Goal: Task Accomplishment & Management: Complete application form

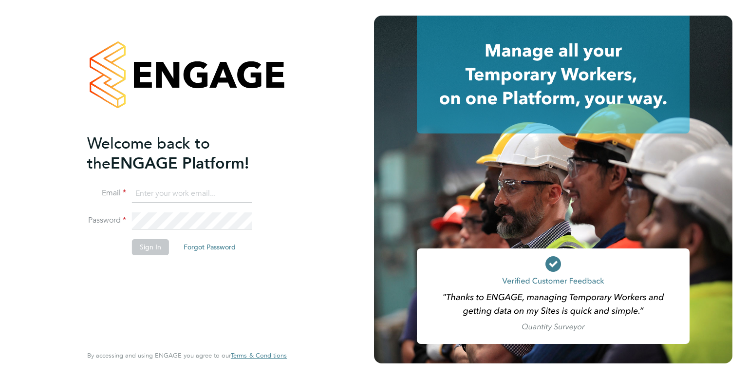
type input "[EMAIL_ADDRESS][DOMAIN_NAME]"
click at [143, 248] on button "Sign In" at bounding box center [150, 247] width 37 height 16
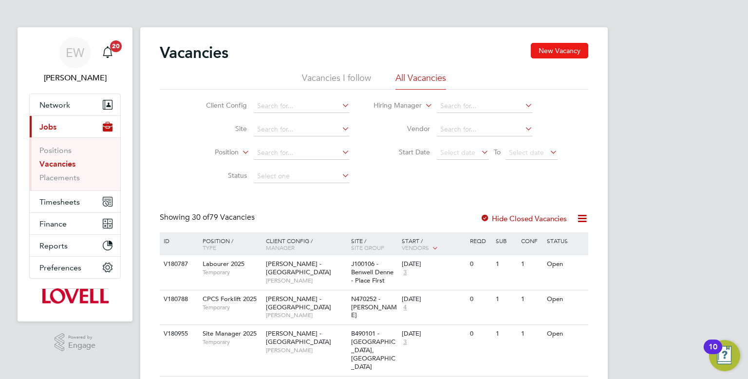
click at [553, 56] on button "New Vacancy" at bounding box center [559, 51] width 57 height 16
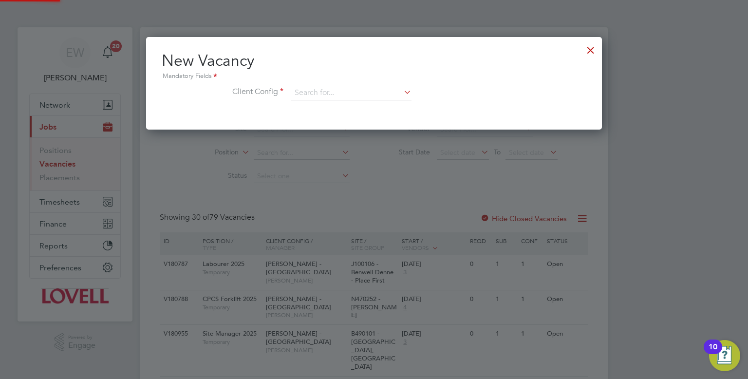
scroll to position [92, 457]
click at [301, 97] on input at bounding box center [351, 93] width 120 height 15
type input "[PERSON_NAME] yor"
click at [591, 51] on div at bounding box center [591, 48] width 18 height 18
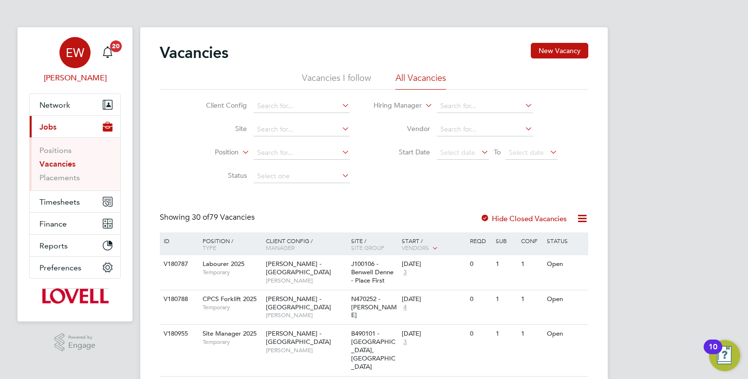
click at [68, 53] on span "EW" at bounding box center [75, 52] width 19 height 13
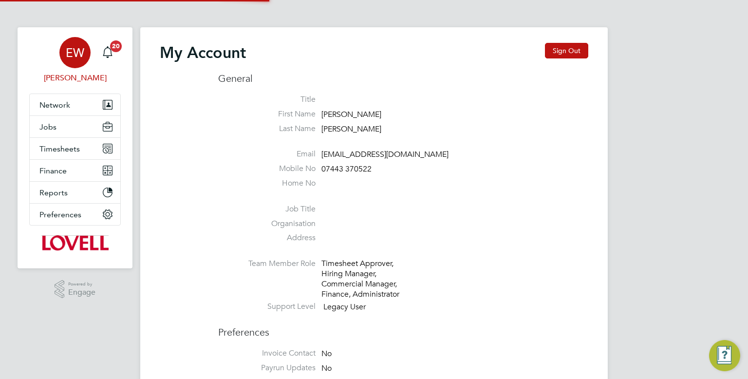
type input "[EMAIL_ADDRESS][DOMAIN_NAME]"
click at [555, 49] on button "Sign Out" at bounding box center [566, 51] width 43 height 16
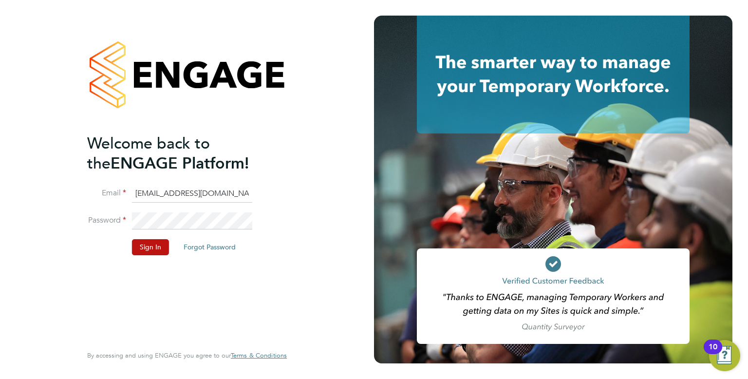
click at [166, 189] on input "[EMAIL_ADDRESS][DOMAIN_NAME]" at bounding box center [192, 194] width 120 height 18
click at [184, 196] on input "cscportals@randstadcpe.com" at bounding box center [192, 194] width 120 height 18
type input "[EMAIL_ADDRESS][PERSON_NAME][DOMAIN_NAME]"
click at [143, 246] on button "Sign In" at bounding box center [150, 247] width 37 height 16
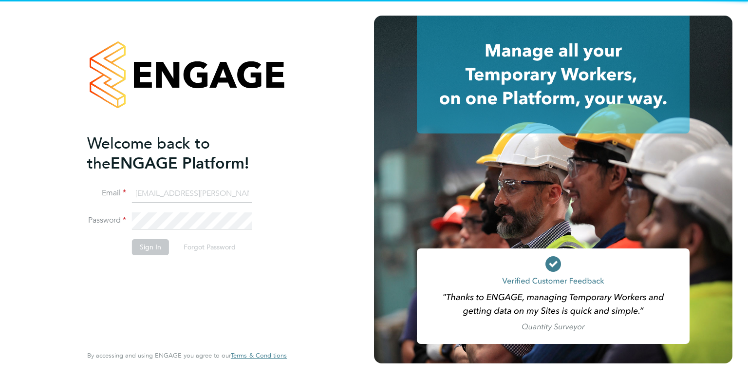
click at [143, 246] on button "Sign In" at bounding box center [150, 247] width 37 height 16
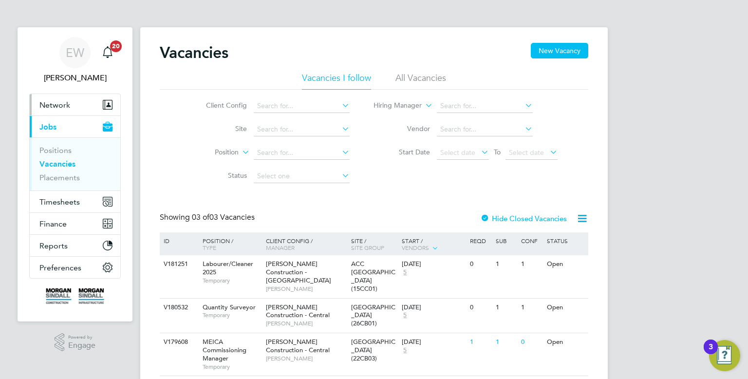
click at [55, 100] on span "Network" at bounding box center [54, 104] width 31 height 9
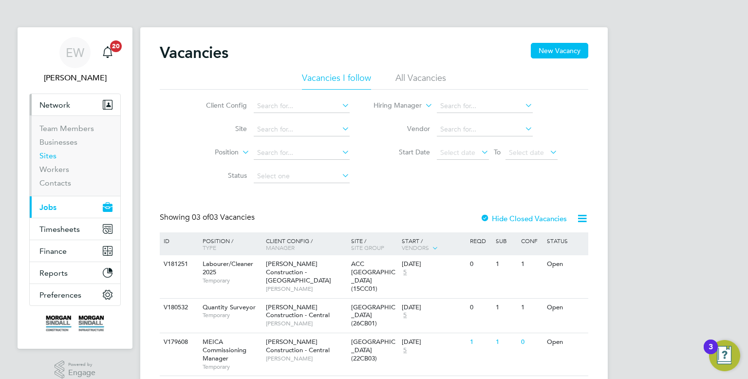
click at [56, 154] on link "Sites" at bounding box center [47, 155] width 17 height 9
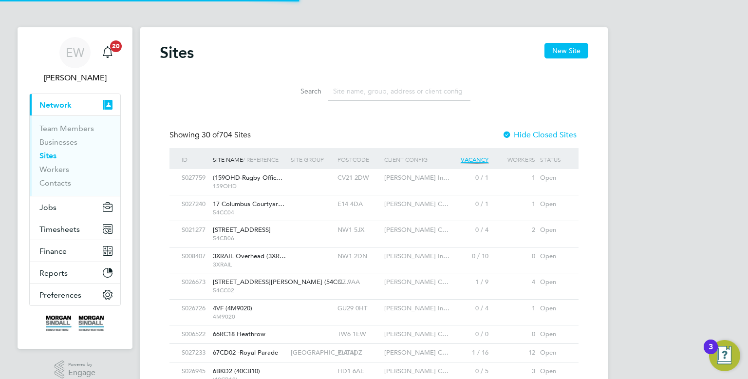
click at [424, 95] on input at bounding box center [399, 91] width 142 height 19
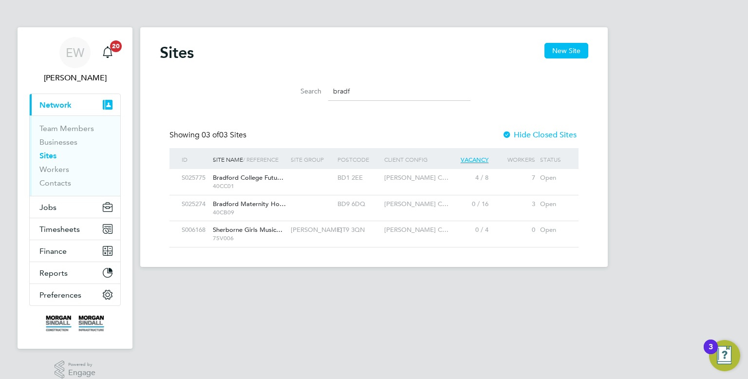
type input "bradf"
click at [74, 62] on div "EW" at bounding box center [74, 52] width 31 height 31
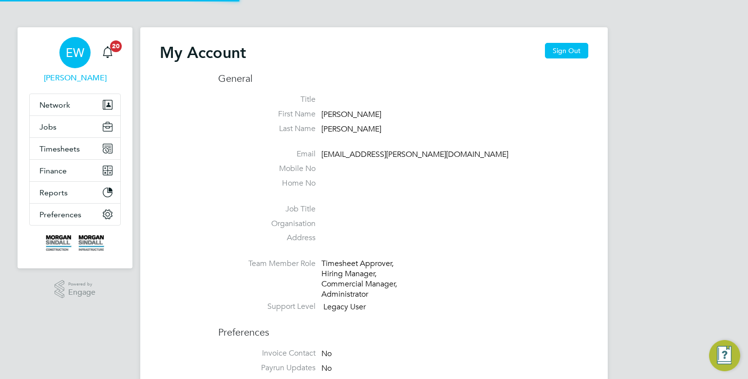
type input "emma.wells@randstad.co.uk"
click at [569, 51] on button "Sign Out" at bounding box center [566, 51] width 43 height 16
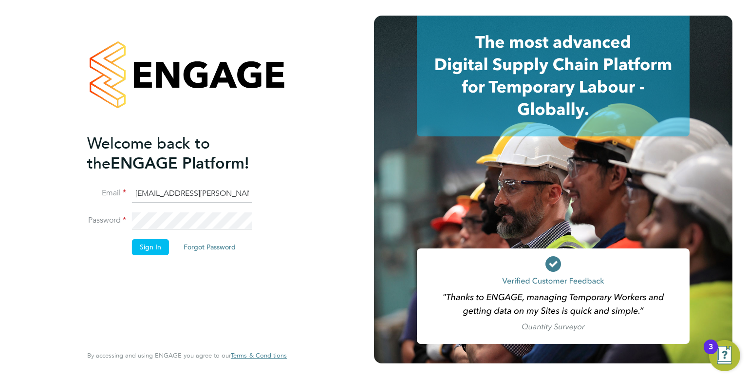
click at [182, 193] on input "emma.wells@randstad.co.uk" at bounding box center [192, 194] width 120 height 18
type input "[EMAIL_ADDRESS][DOMAIN_NAME]"
click at [120, 243] on li "Sign In Forgot Password" at bounding box center [182, 251] width 190 height 25
click at [180, 252] on button "Forgot Password" at bounding box center [210, 247] width 68 height 16
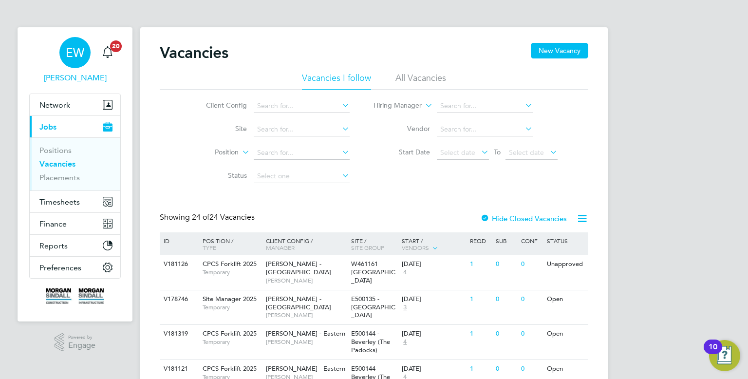
click at [80, 64] on div "EW" at bounding box center [74, 52] width 31 height 31
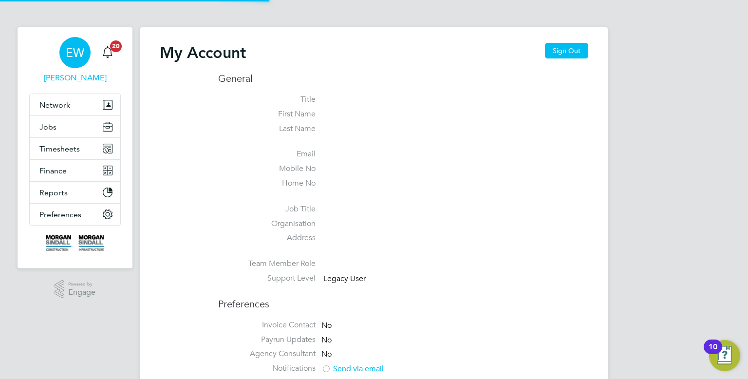
type input "[EMAIL_ADDRESS][DOMAIN_NAME]"
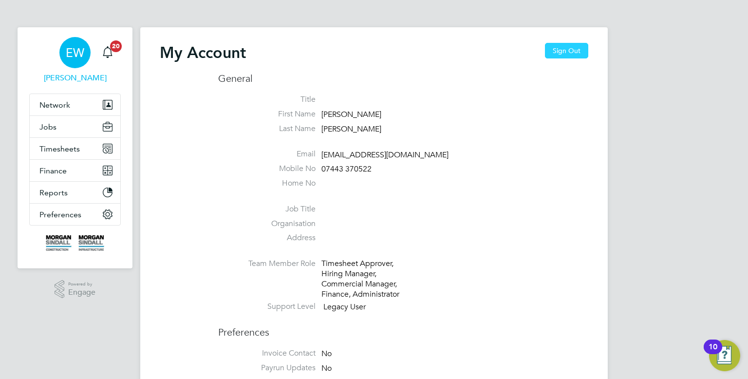
click at [569, 45] on button "Sign Out" at bounding box center [566, 51] width 43 height 16
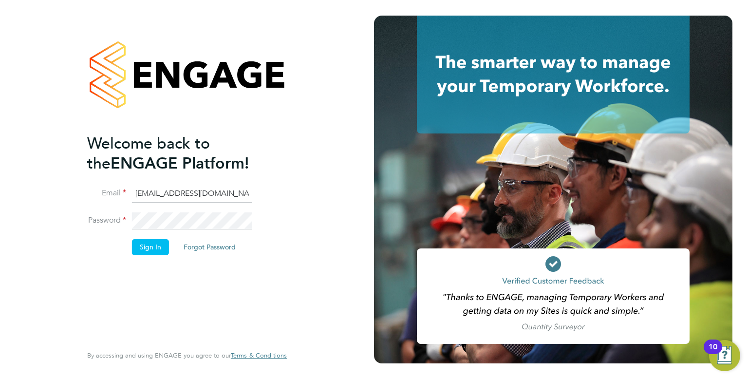
click at [204, 189] on input "[EMAIL_ADDRESS][DOMAIN_NAME]" at bounding box center [192, 194] width 120 height 18
click at [185, 187] on input "emma.wells@randstad.co.uk" at bounding box center [192, 194] width 120 height 18
type input "Labourdeskmslv@randstadcpe.com"
click at [149, 237] on li "Password" at bounding box center [182, 225] width 190 height 27
click at [149, 241] on button "Sign In" at bounding box center [150, 247] width 37 height 16
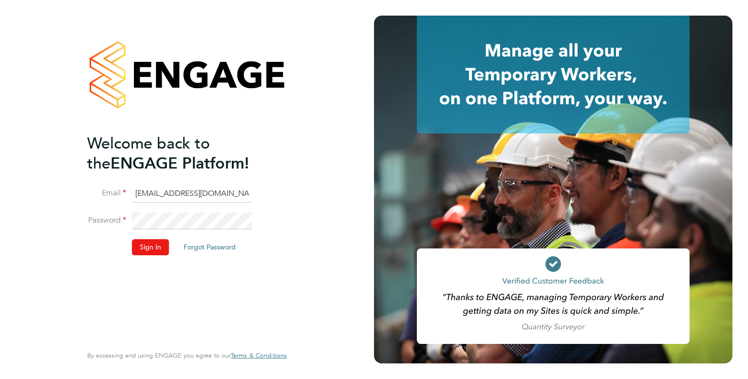
click at [160, 244] on button "Sign In" at bounding box center [150, 247] width 37 height 16
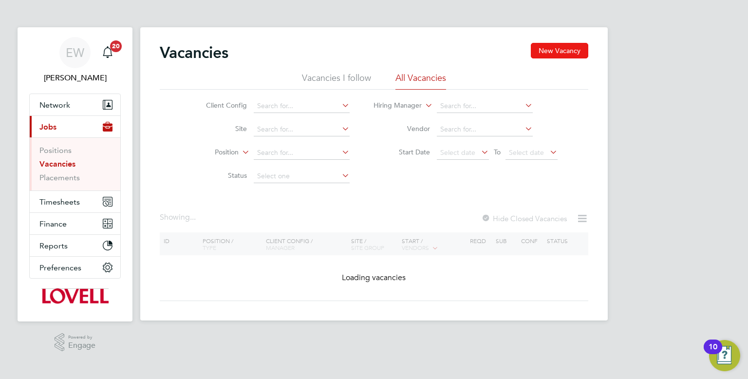
click at [575, 45] on button "New Vacancy" at bounding box center [559, 51] width 57 height 16
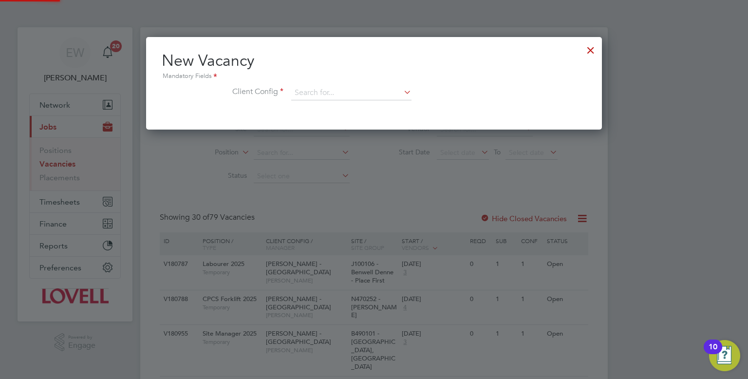
scroll to position [92, 457]
click at [334, 101] on li "Client Config" at bounding box center [374, 98] width 425 height 24
click at [326, 90] on input at bounding box center [351, 93] width 120 height 15
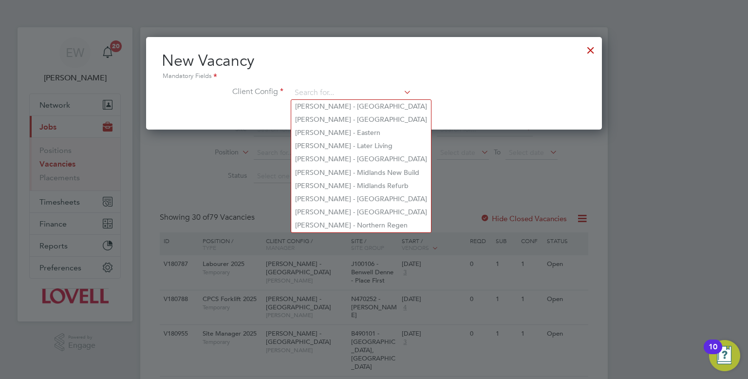
click at [591, 49] on div at bounding box center [591, 48] width 18 height 18
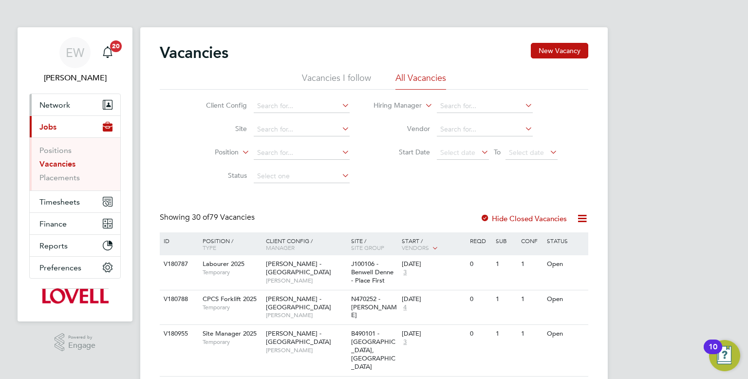
click at [59, 110] on button "Network" at bounding box center [75, 104] width 91 height 21
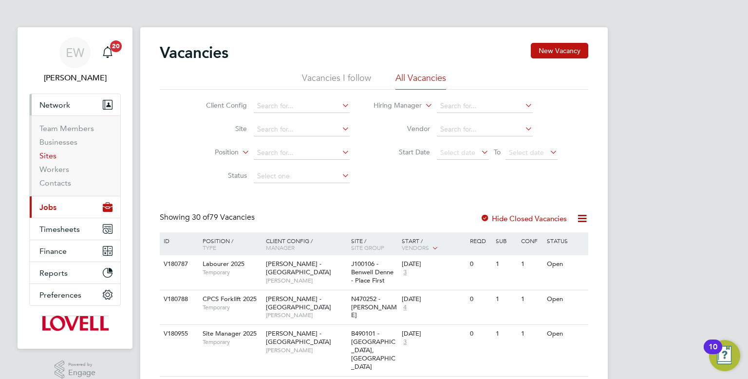
click at [52, 153] on link "Sites" at bounding box center [47, 155] width 17 height 9
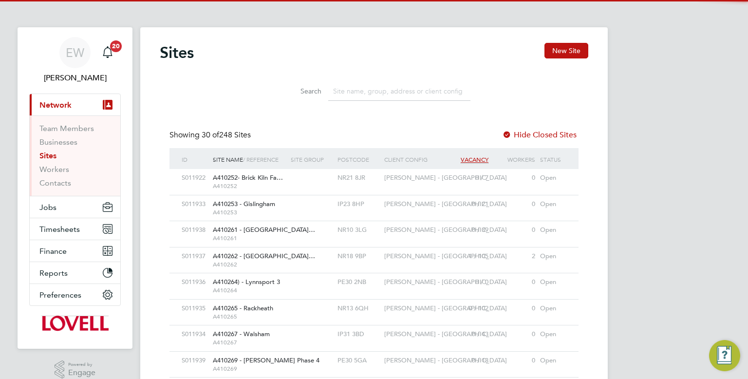
click at [377, 98] on input at bounding box center [399, 91] width 142 height 19
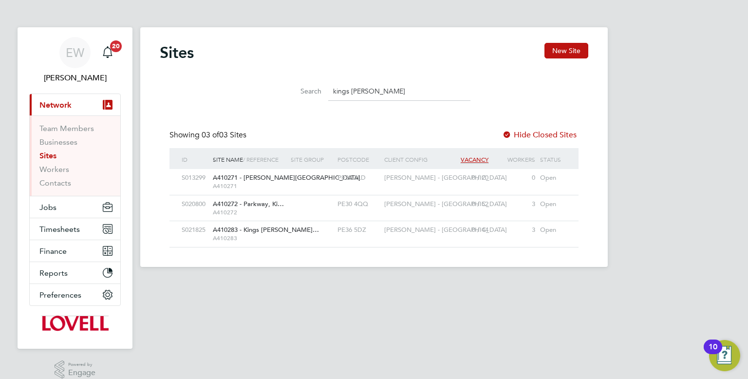
type input "kings lyn"
click at [53, 157] on link "Sites" at bounding box center [47, 155] width 17 height 9
click at [56, 153] on link "Sites" at bounding box center [47, 155] width 17 height 9
click at [61, 209] on button "Jobs" at bounding box center [75, 206] width 91 height 21
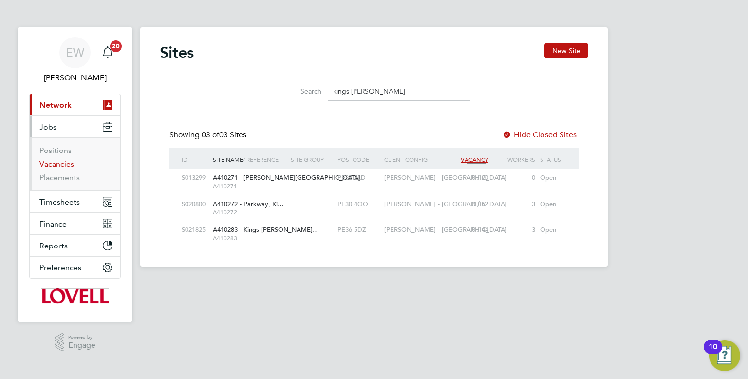
click at [59, 165] on link "Vacancies" at bounding box center [56, 163] width 35 height 9
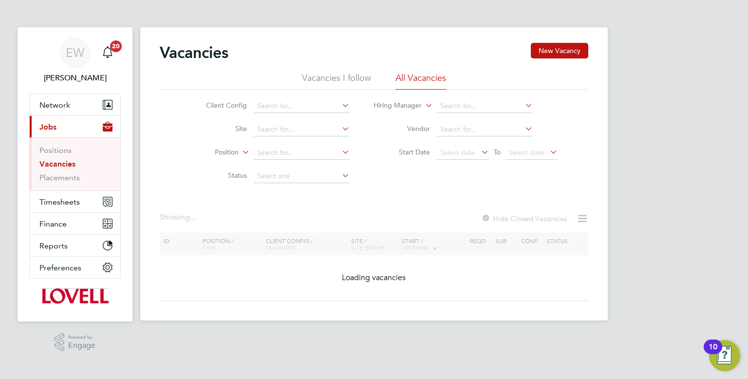
click at [546, 37] on div "Vacancies New Vacancy Vacancies I follow All Vacancies Client Config Site Posit…" at bounding box center [374, 173] width 468 height 293
click at [548, 51] on button "New Vacancy" at bounding box center [559, 51] width 57 height 16
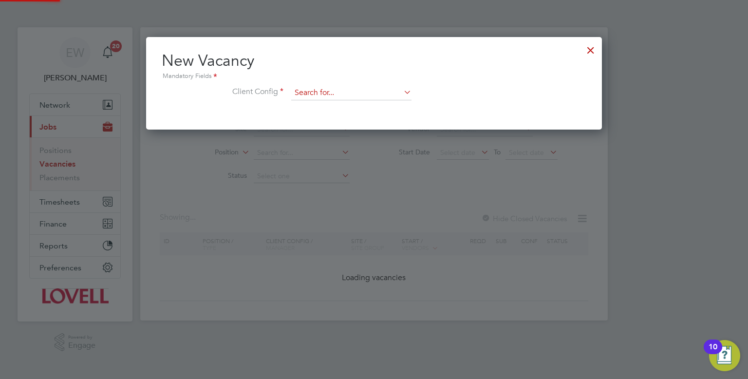
click at [368, 92] on input at bounding box center [351, 93] width 120 height 15
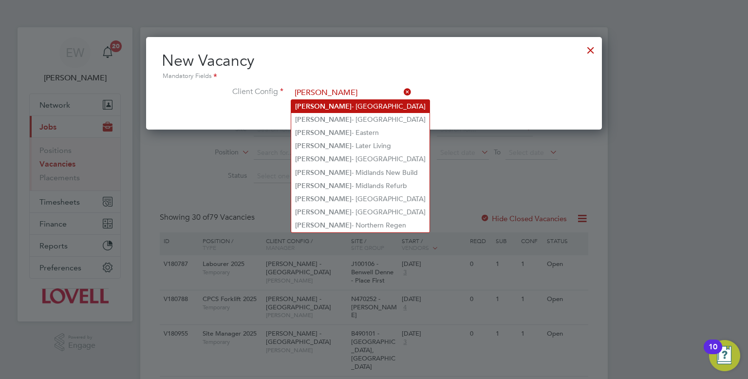
click at [355, 104] on li "Lovell - East Anglia" at bounding box center [360, 106] width 138 height 13
type input "Lovell - East Anglia"
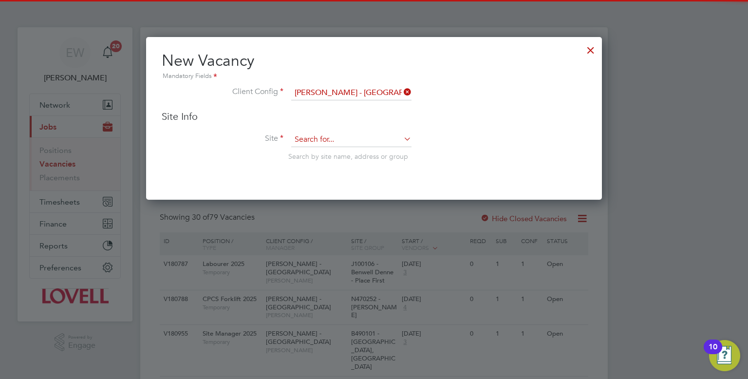
click at [318, 142] on input at bounding box center [351, 140] width 120 height 15
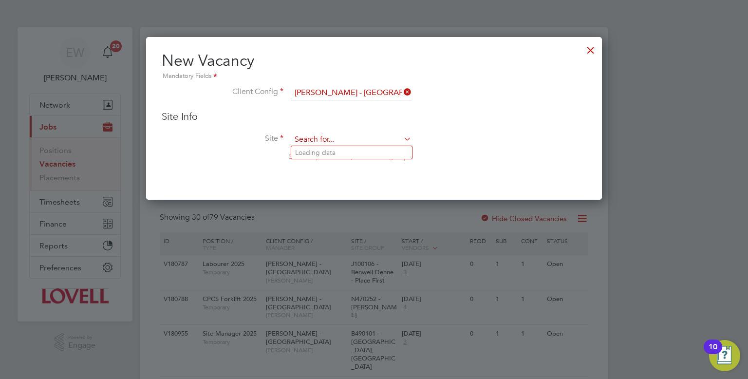
type input "l"
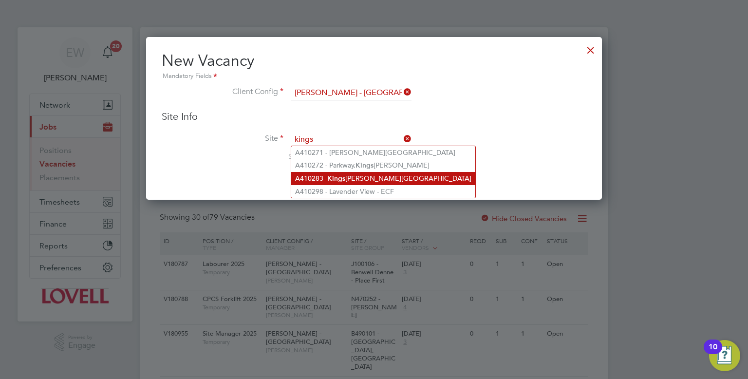
click at [357, 177] on li "A410283 - Kings Lynn Road Hunstanton" at bounding box center [383, 178] width 184 height 13
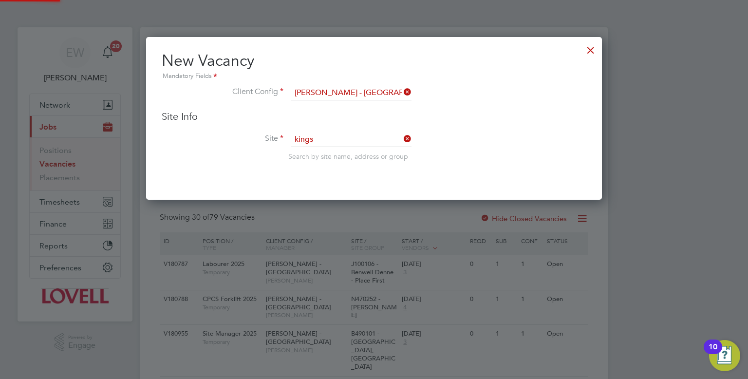
type input "A410283 - Kings Lynn Road Hunstanton"
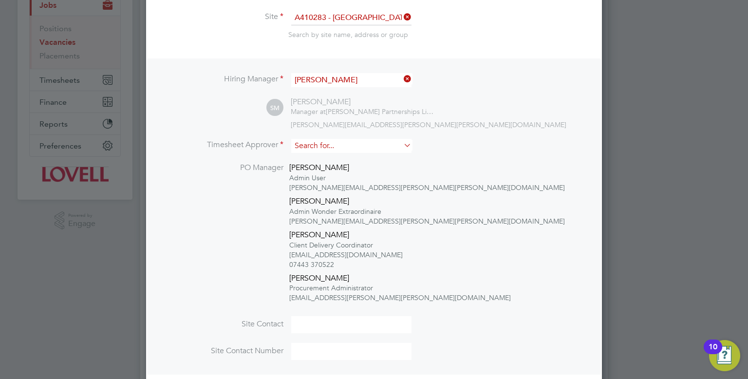
click at [327, 151] on input at bounding box center [351, 146] width 120 height 14
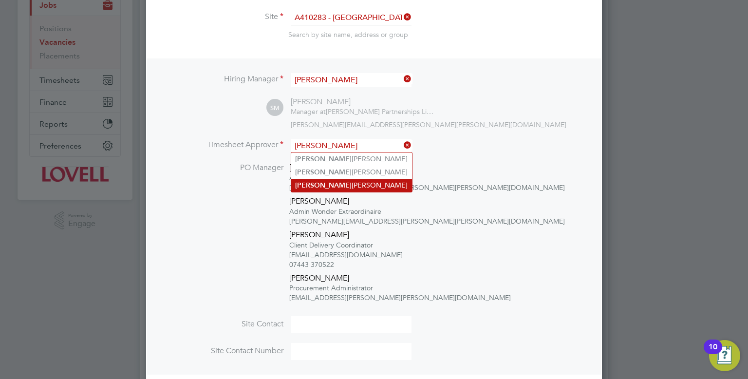
click at [335, 183] on li "Stuart Middleton" at bounding box center [351, 185] width 121 height 13
type input "Stuart Middleton"
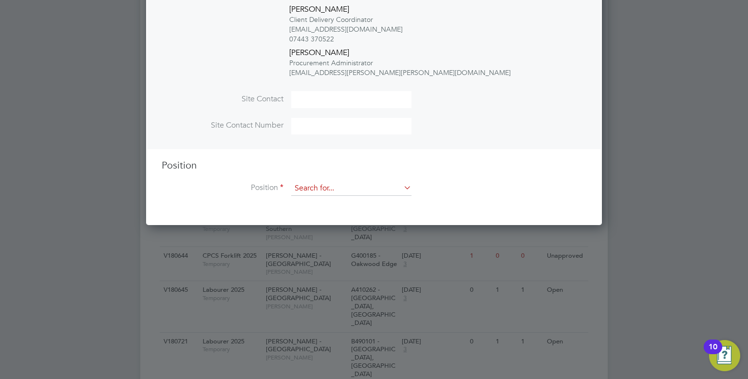
click at [316, 187] on input at bounding box center [351, 188] width 120 height 15
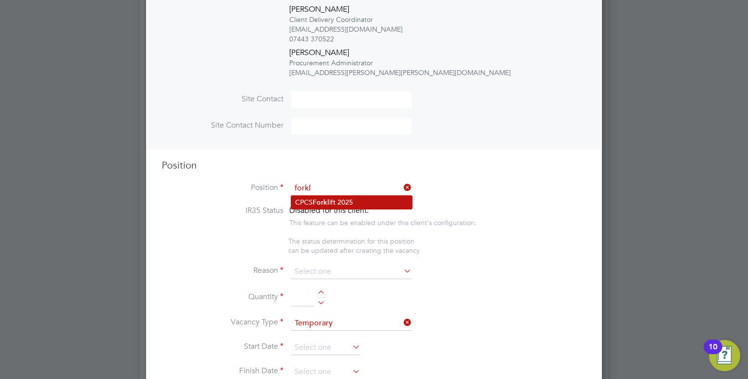
click at [322, 202] on b "Forkl" at bounding box center [321, 202] width 17 height 8
type input "CPCS Forklift 2025"
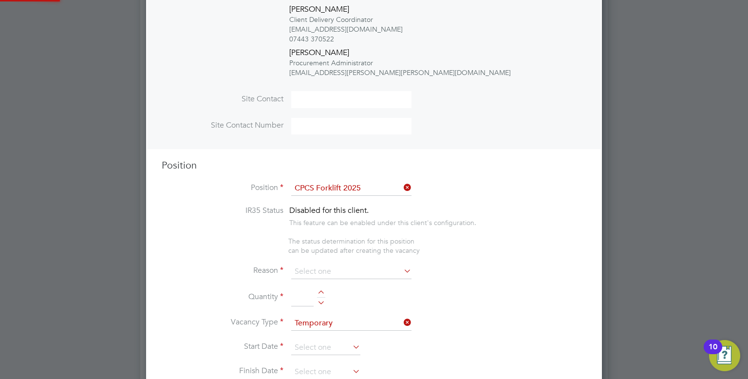
type textarea "Full understanding of all aspects and responsibilities associated with the oper…"
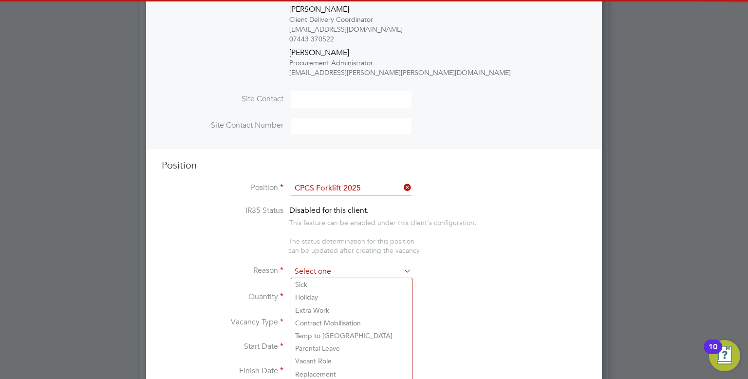
click at [315, 265] on input at bounding box center [351, 272] width 120 height 15
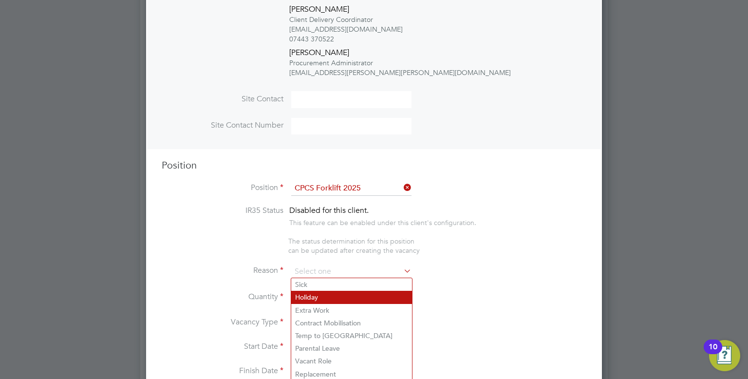
click at [312, 297] on li "Holiday" at bounding box center [351, 297] width 121 height 13
type input "Holiday"
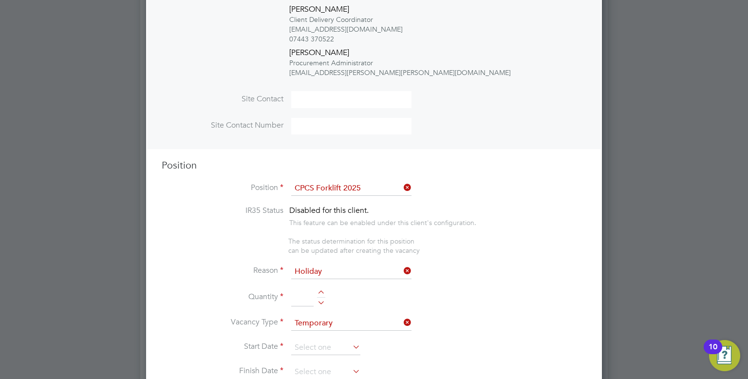
click at [310, 271] on input "Holiday" at bounding box center [351, 272] width 120 height 15
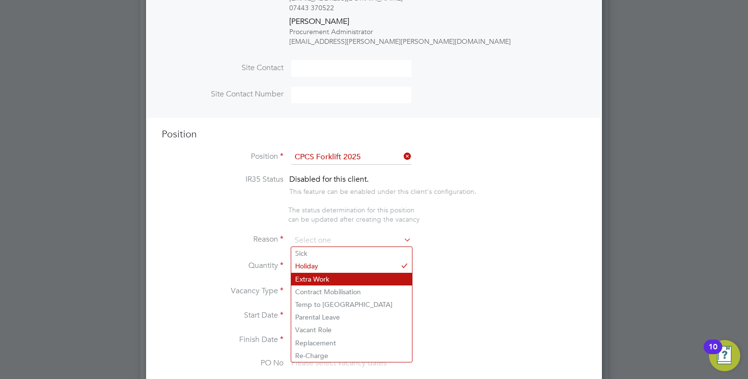
click at [316, 275] on li "Extra Work" at bounding box center [351, 279] width 121 height 13
type input "Extra Work"
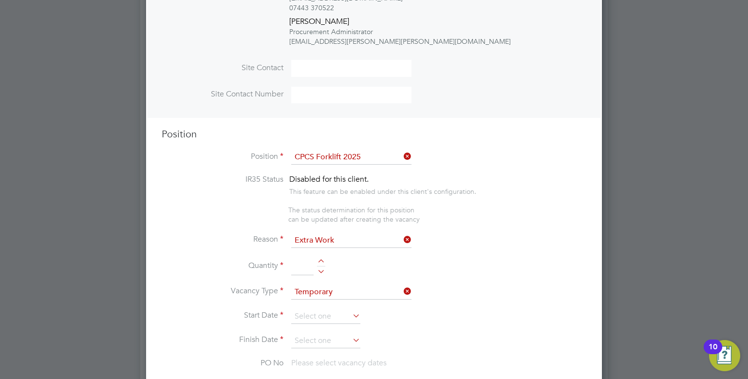
click at [305, 271] on input at bounding box center [302, 267] width 22 height 18
type input "1"
click at [323, 313] on input at bounding box center [325, 316] width 69 height 15
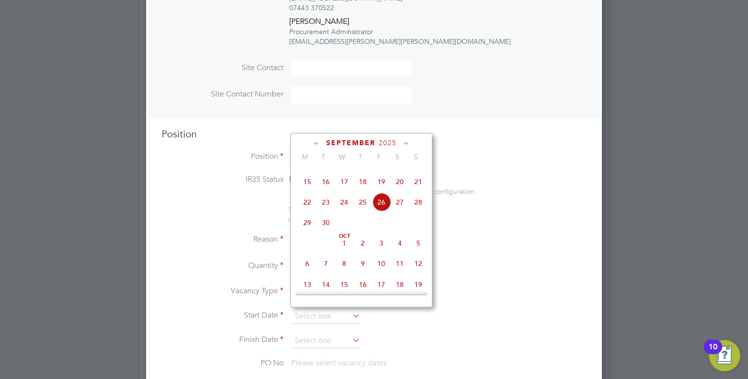
click at [347, 252] on span "Oct 1" at bounding box center [344, 243] width 19 height 19
type input "01 Oct 2025"
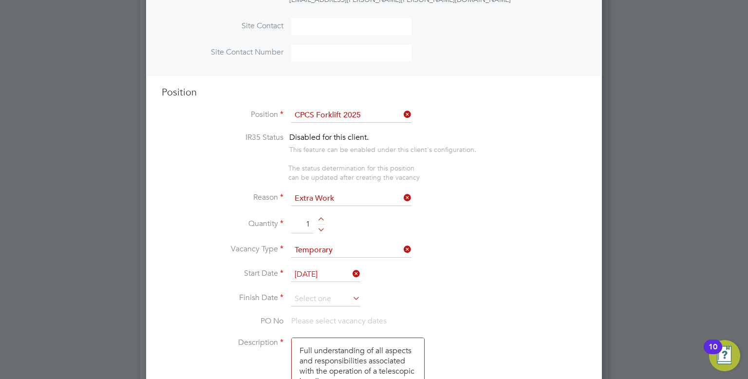
click at [330, 267] on input "01 Oct 2025" at bounding box center [325, 274] width 69 height 15
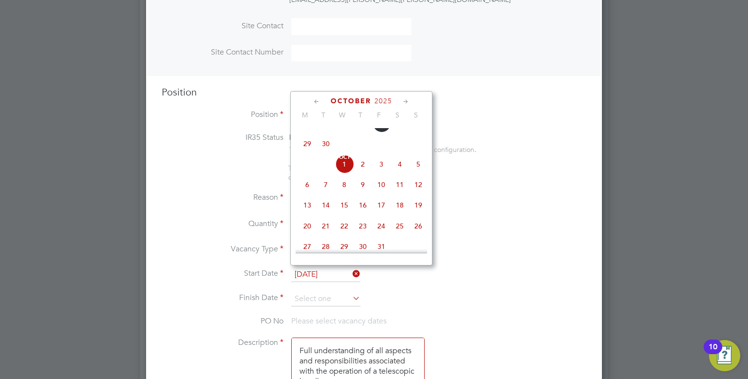
click at [345, 173] on span "Oct 1" at bounding box center [344, 164] width 19 height 19
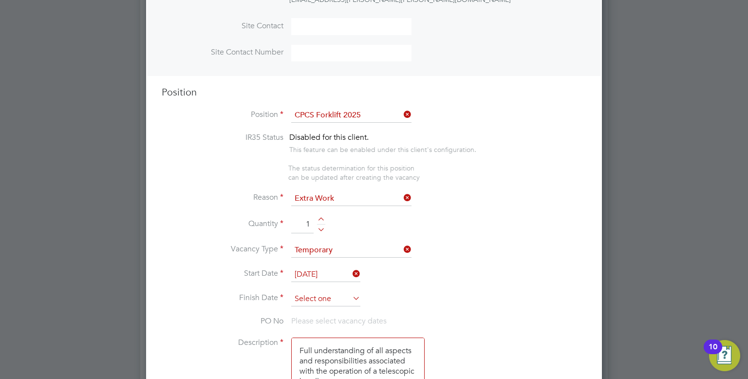
click at [324, 294] on input at bounding box center [325, 299] width 69 height 15
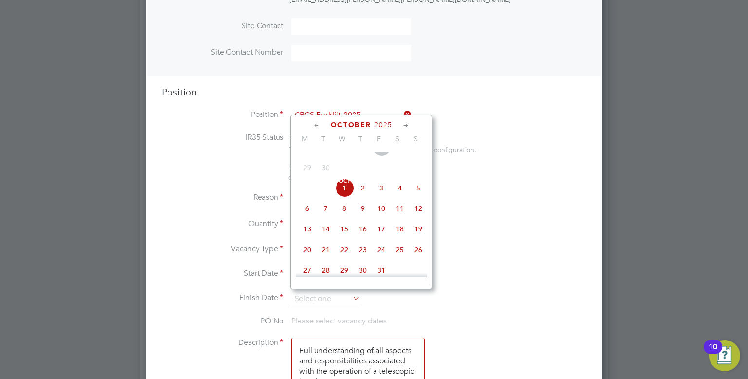
click at [403, 123] on icon at bounding box center [405, 125] width 9 height 11
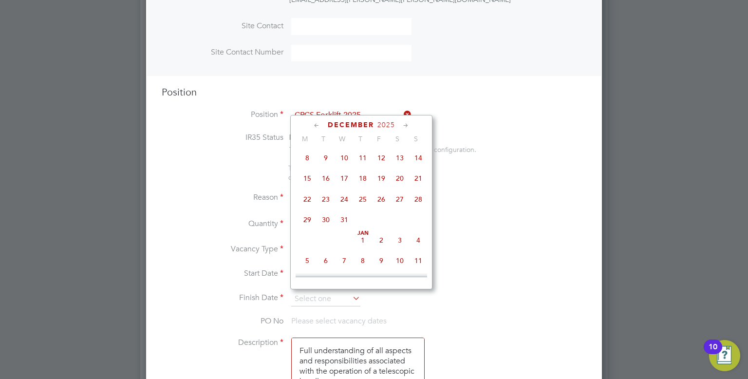
click at [359, 249] on span "Jan 1" at bounding box center [363, 240] width 19 height 19
type input "01 Jan 2026"
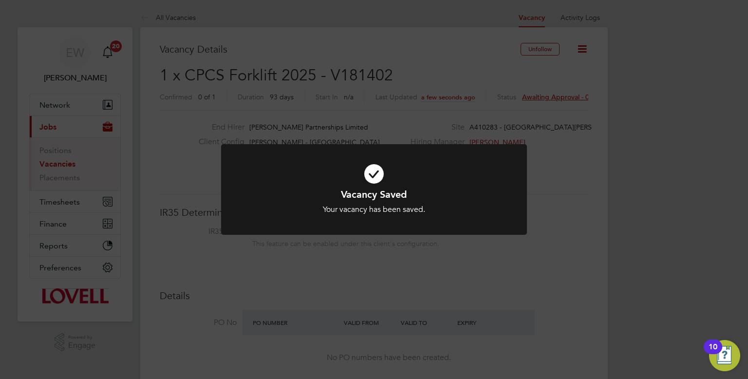
click at [473, 78] on div "Vacancy Saved Your vacancy has been saved. Cancel Okay" at bounding box center [374, 189] width 748 height 379
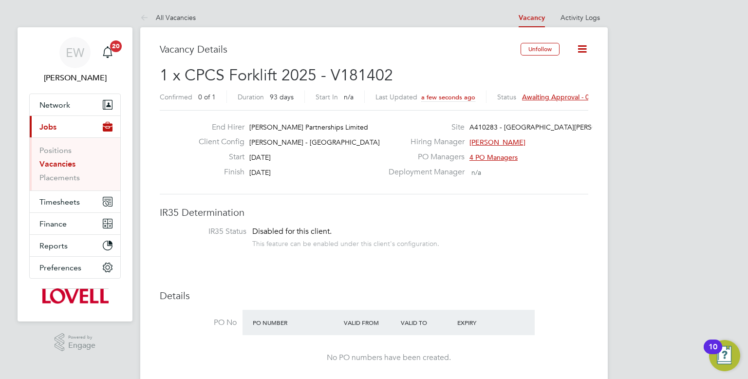
click at [539, 103] on div "Confirmed 0 of 1 Duration 93 days Start In n/a Last Updated a few seconds ago S…" at bounding box center [374, 99] width 429 height 16
click at [540, 97] on span "Awaiting approval - 0/1" at bounding box center [559, 97] width 74 height 9
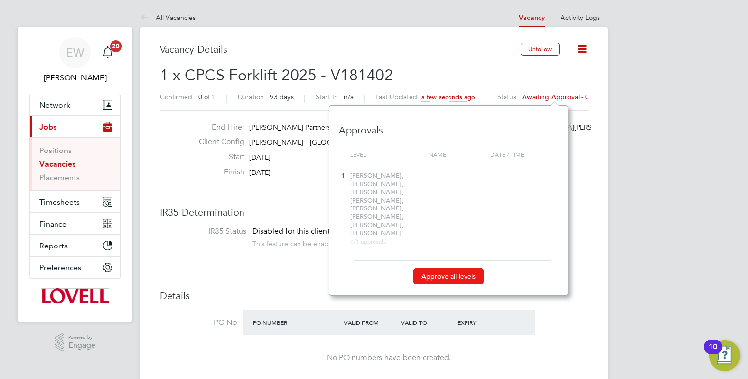
click at [474, 268] on button "Approve all levels" at bounding box center [449, 276] width 70 height 16
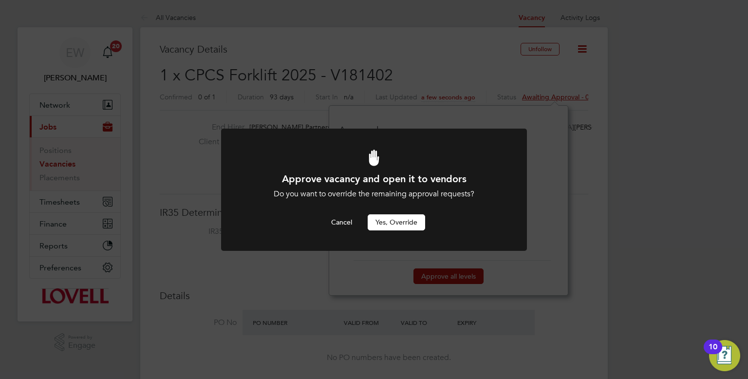
click at [395, 224] on button "Yes, Override" at bounding box center [396, 222] width 57 height 16
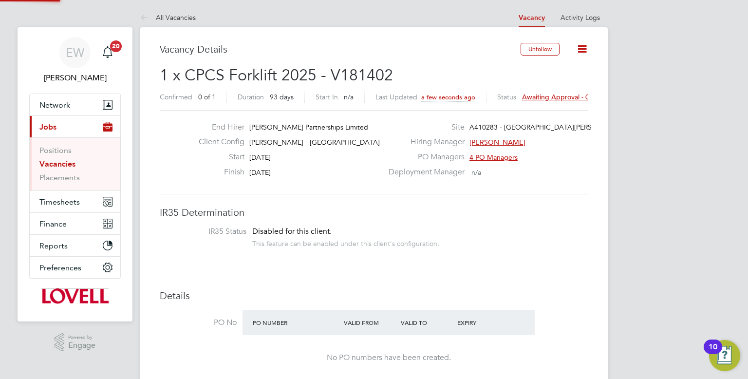
click at [0, 0] on div "Approve vacancy and open it to vendors Do you want to override the remaining ap…" at bounding box center [0, 0] width 0 height 0
